Goal: Task Accomplishment & Management: Manage account settings

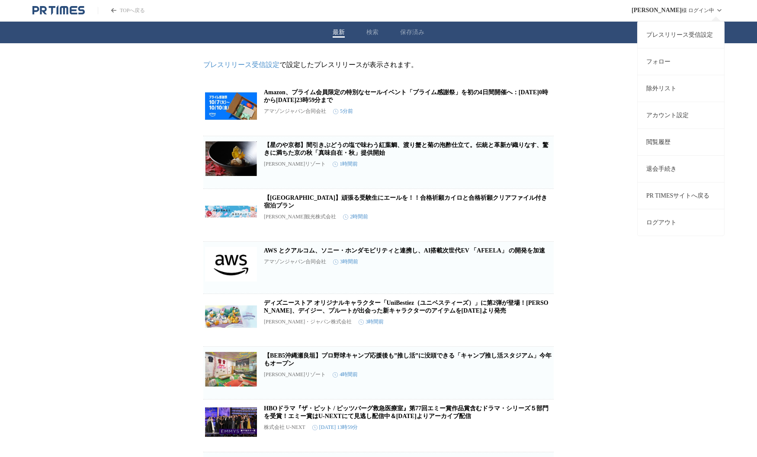
click at [704, 35] on link "プレスリリース受信設定" at bounding box center [680, 34] width 86 height 27
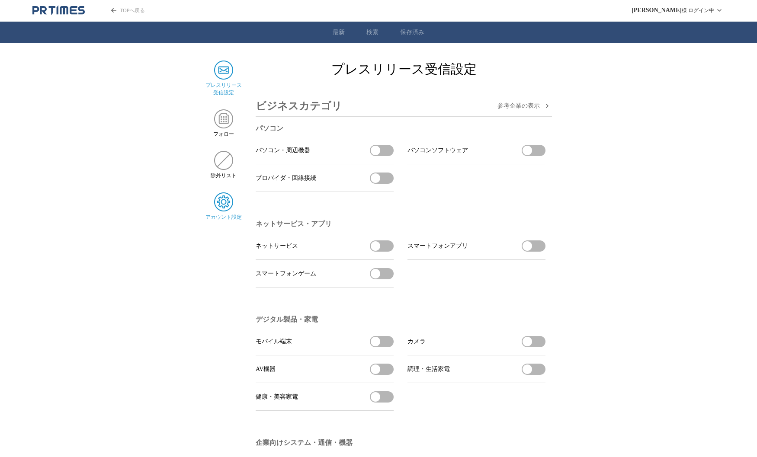
click at [221, 210] on img at bounding box center [223, 201] width 19 height 19
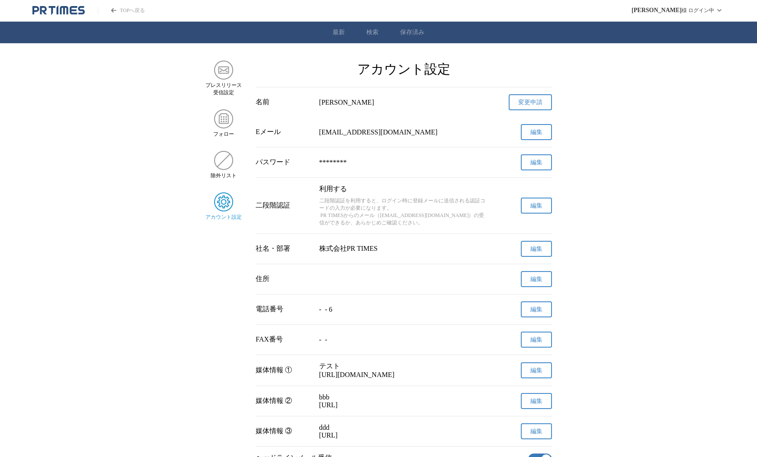
scroll to position [226, 0]
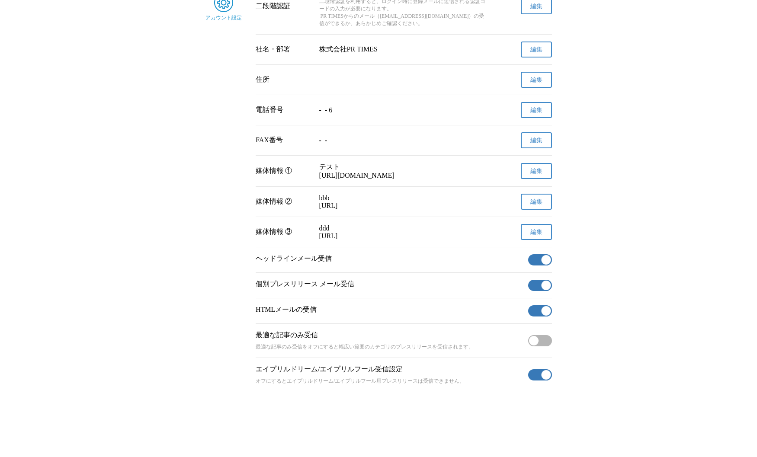
click at [636, 157] on main "プレスリリース 受信設定 フォロー 除外リスト アカウント設定 アカウント設定 名前 [PERSON_NAME] 変更申請 確認メールを送信しました メールの…" at bounding box center [378, 126] width 757 height 531
click at [631, 146] on main "プレスリリース 受信設定 フォロー 除外リスト アカウント設定 アカウント設定 名前 山田　和広 変更申請 確認メールを送信しました メールの受信トレイをご確…" at bounding box center [378, 126] width 757 height 531
click at [631, 143] on main "プレスリリース 受信設定 フォロー 除外リスト アカウント設定 アカウント設定 名前 山田　和広 変更申請 確認メールを送信しました メールの受信トレイをご確…" at bounding box center [378, 126] width 757 height 531
click at [668, 134] on main "プレスリリース 受信設定 フォロー 除外リスト アカウント設定 アカウント設定 名前 山田　和広 変更申請 確認メールを送信しました メールの受信トレイをご確…" at bounding box center [378, 126] width 757 height 531
